Goal: Task Accomplishment & Management: Manage account settings

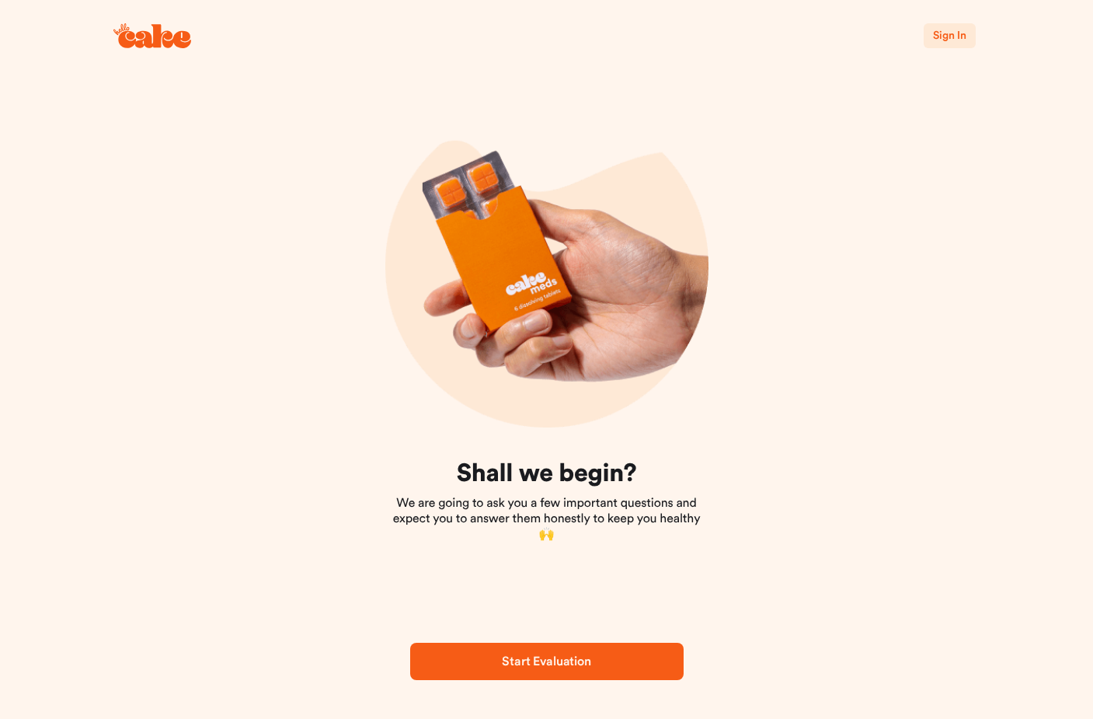
click at [946, 35] on span "Sign In" at bounding box center [949, 35] width 33 height 11
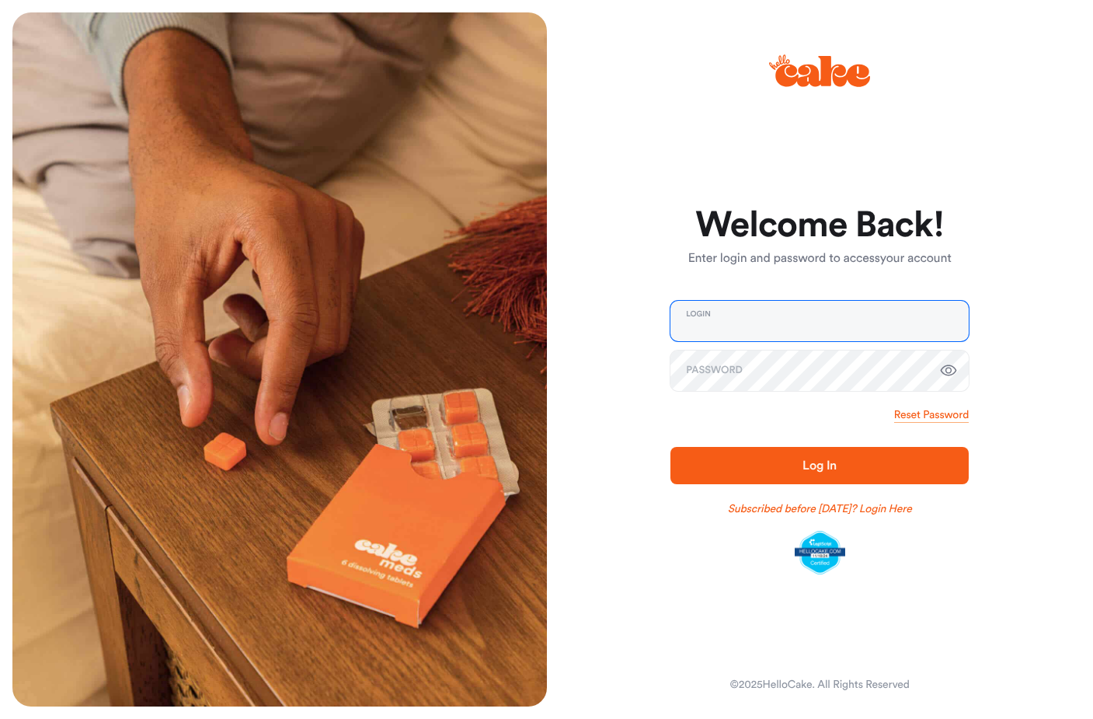
type input "**********"
click at [949, 373] on icon "button" at bounding box center [949, 370] width 16 height 11
click at [810, 471] on span "Log In" at bounding box center [820, 465] width 34 height 12
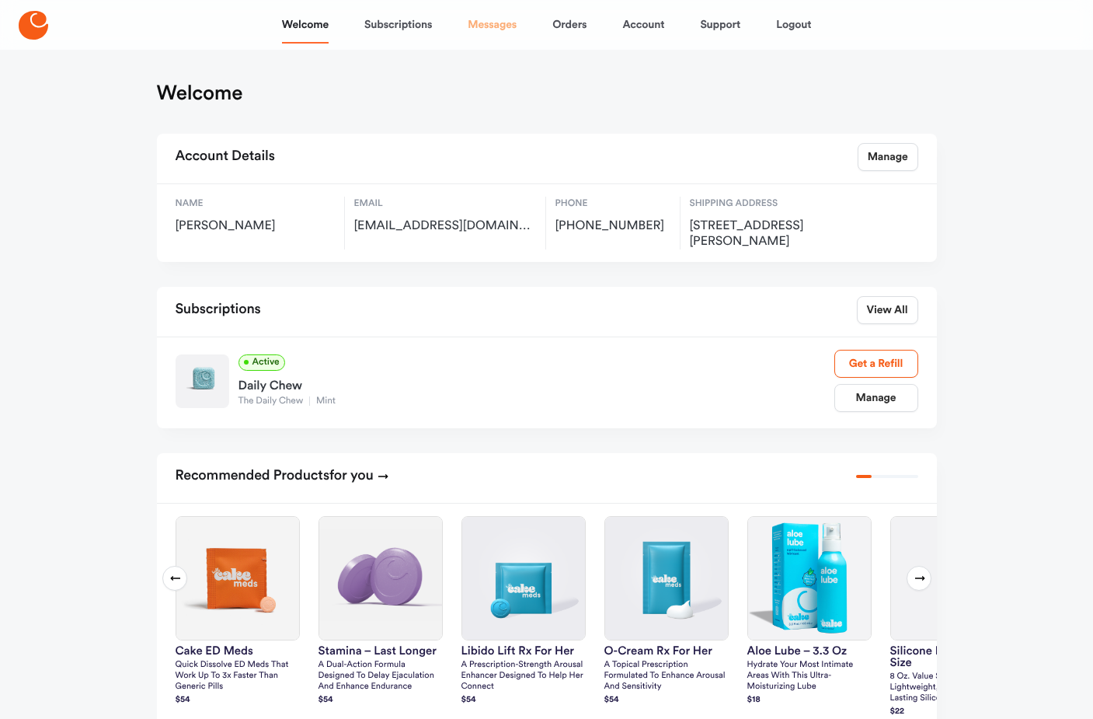
click at [498, 26] on link "Messages" at bounding box center [492, 24] width 49 height 37
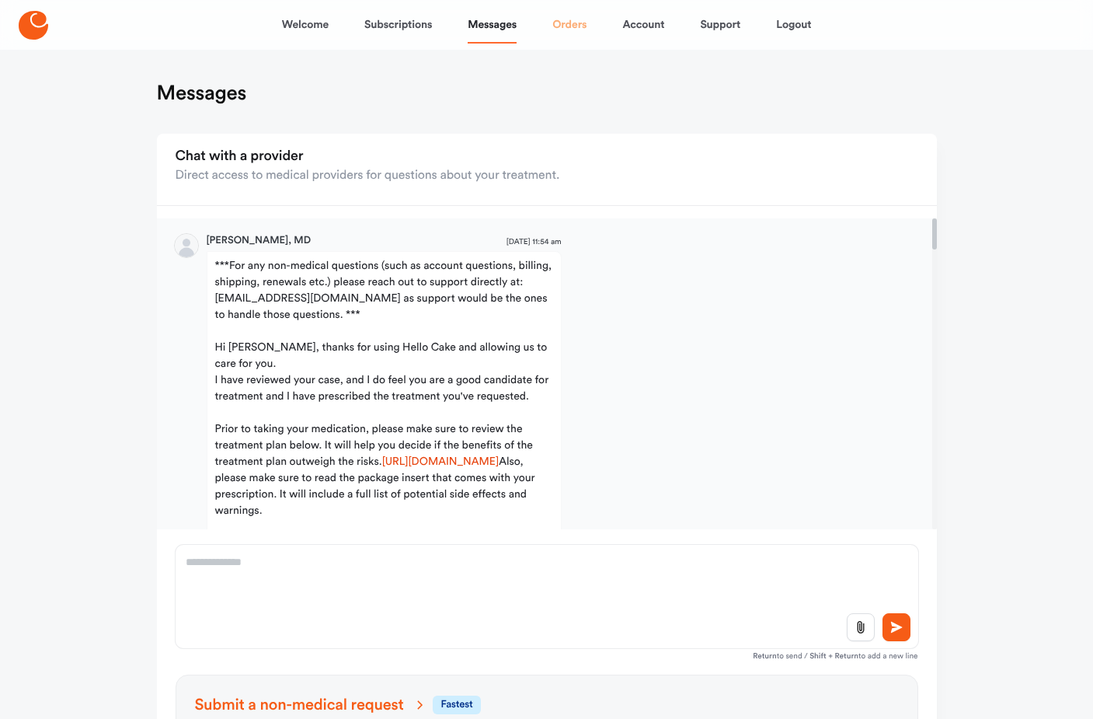
click at [572, 30] on link "Orders" at bounding box center [569, 24] width 34 height 37
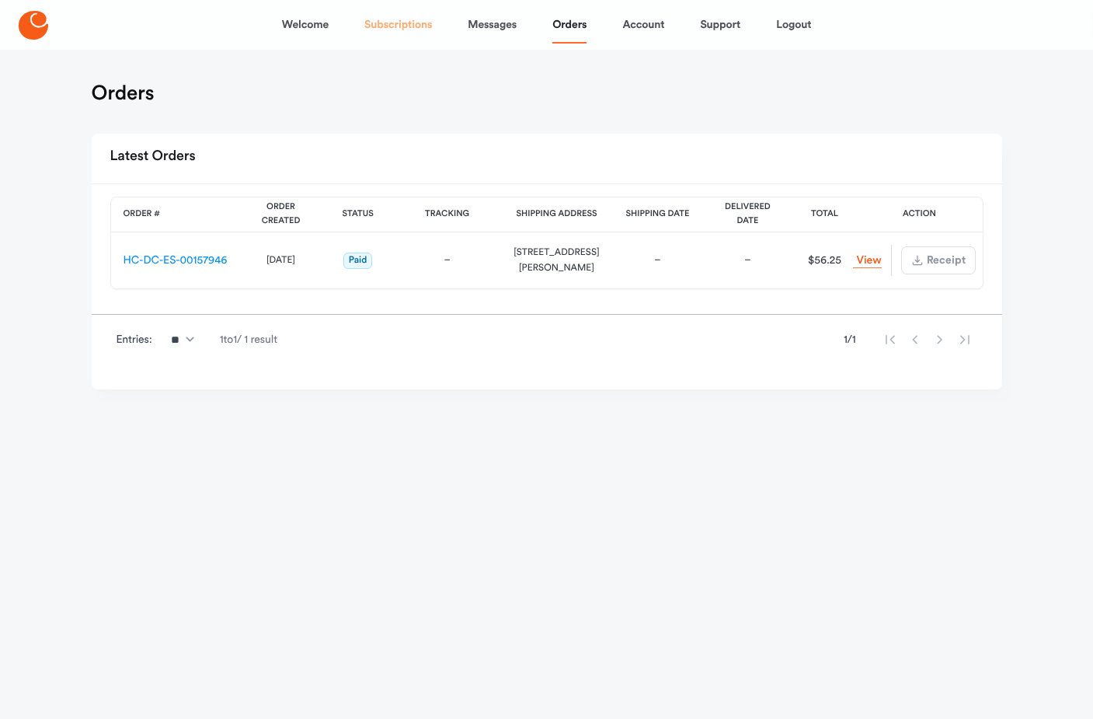
click at [413, 26] on link "Subscriptions" at bounding box center [398, 24] width 68 height 37
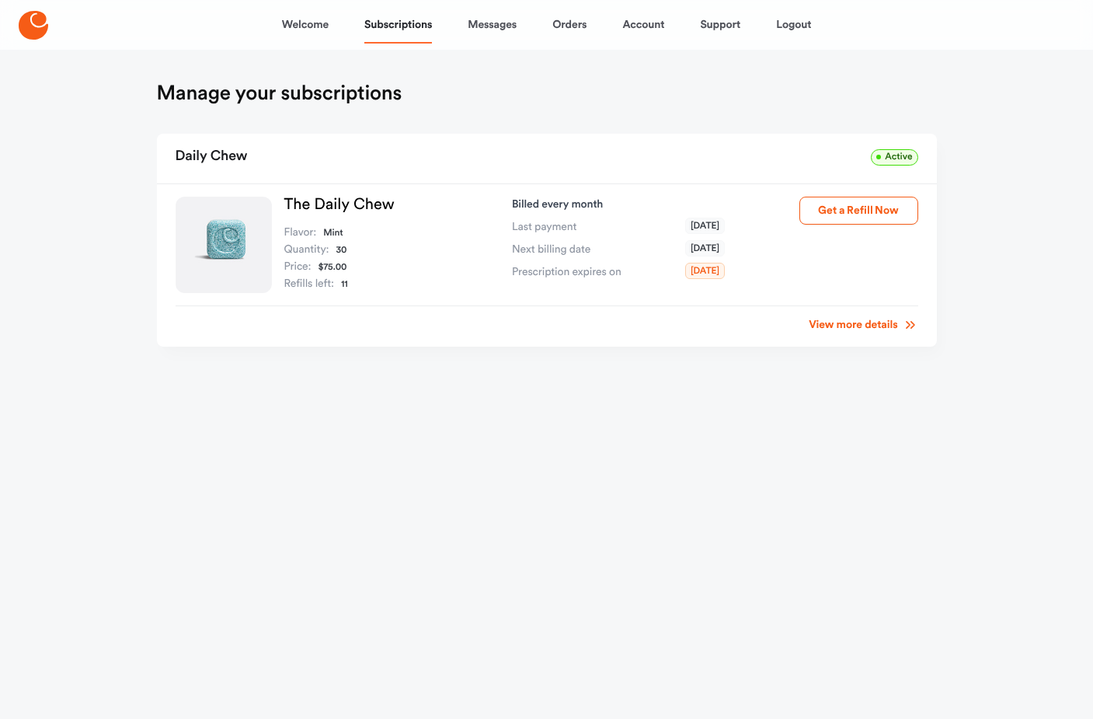
click at [878, 328] on link "View more details" at bounding box center [863, 325] width 109 height 16
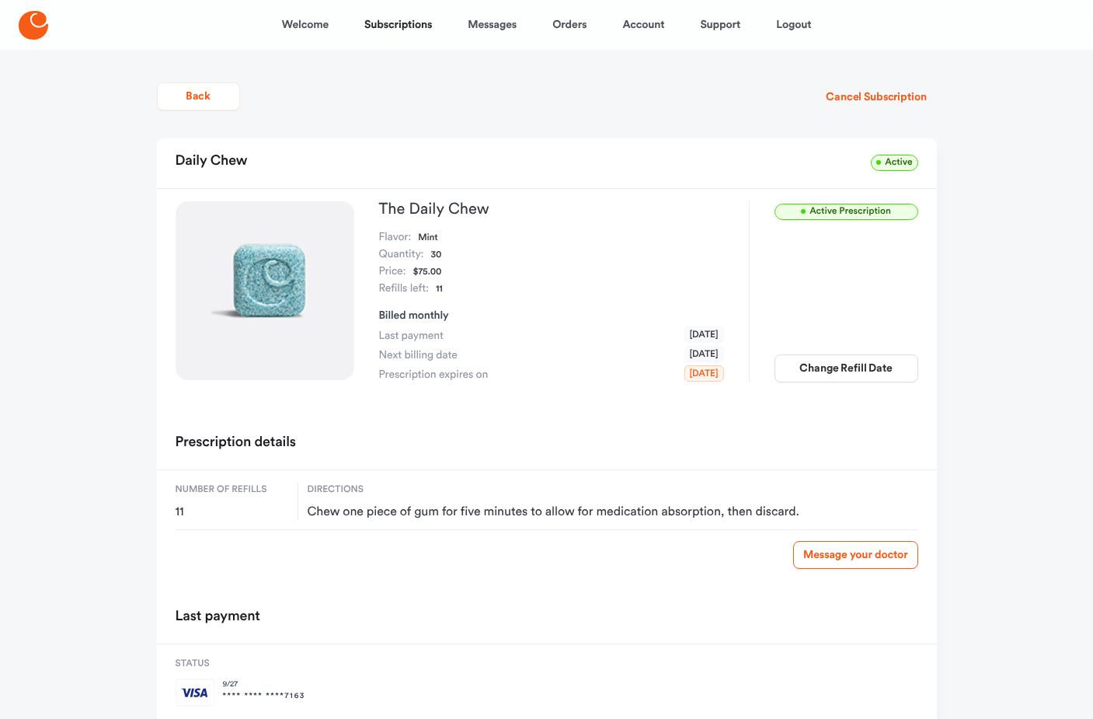
scroll to position [84, 0]
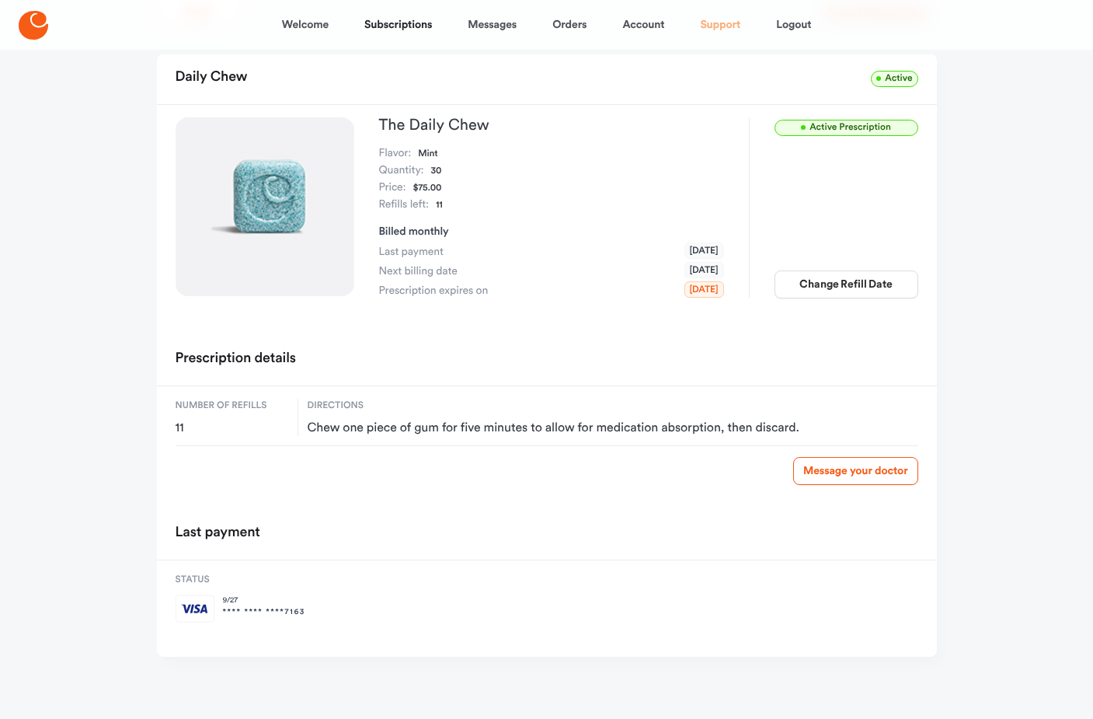
click at [720, 30] on link "Support" at bounding box center [720, 24] width 40 height 37
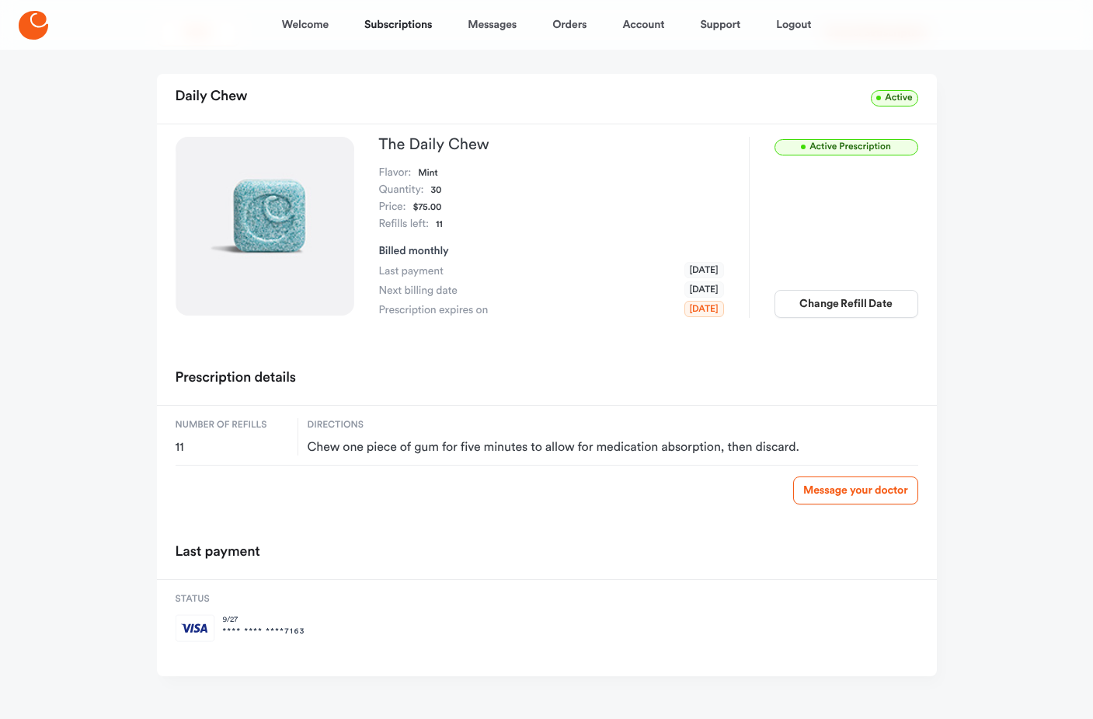
scroll to position [0, 0]
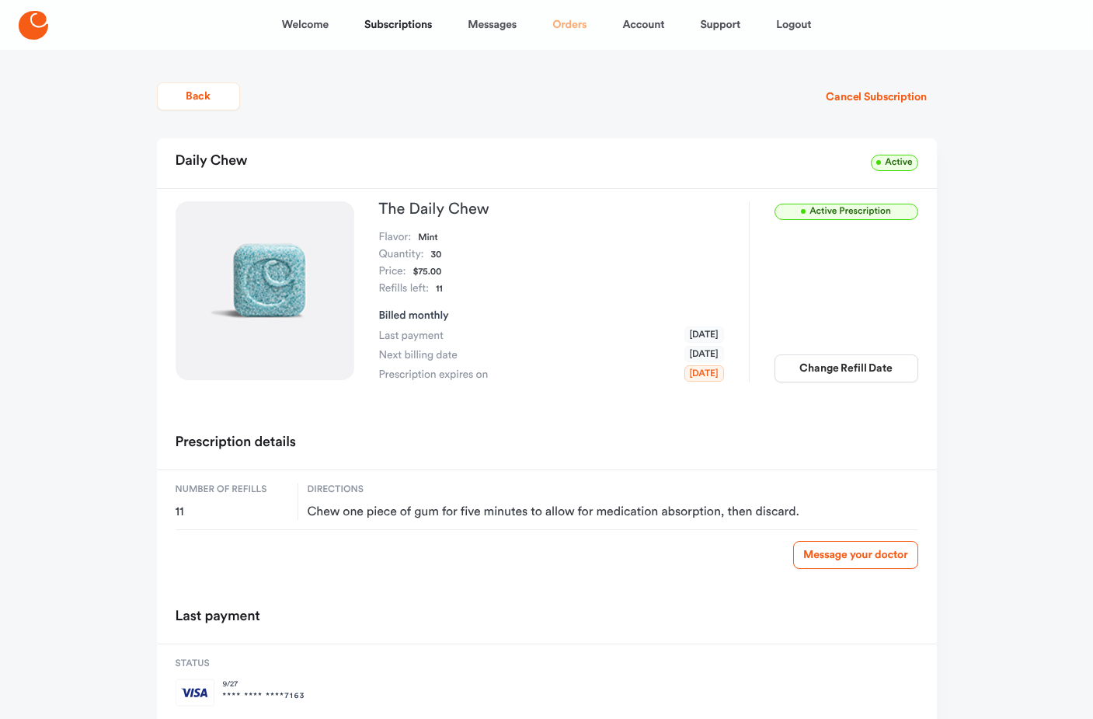
click at [563, 26] on link "Orders" at bounding box center [569, 24] width 34 height 37
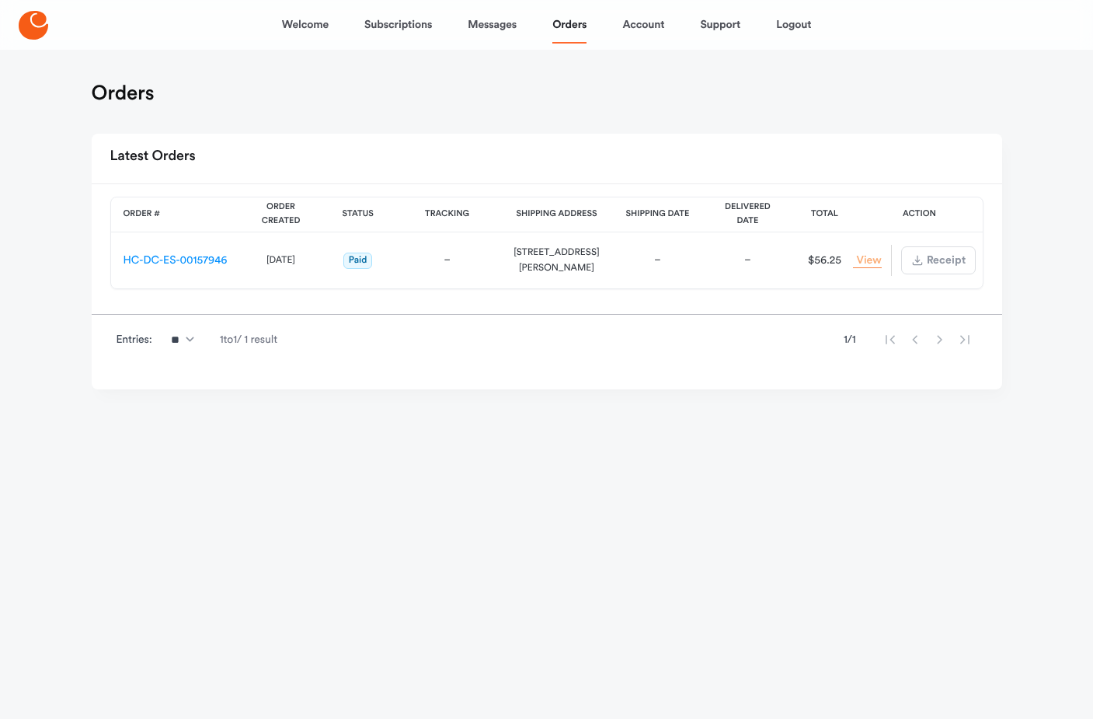
click at [871, 258] on link "View Order" at bounding box center [867, 260] width 28 height 15
